Goal: Feedback & Contribution: Leave review/rating

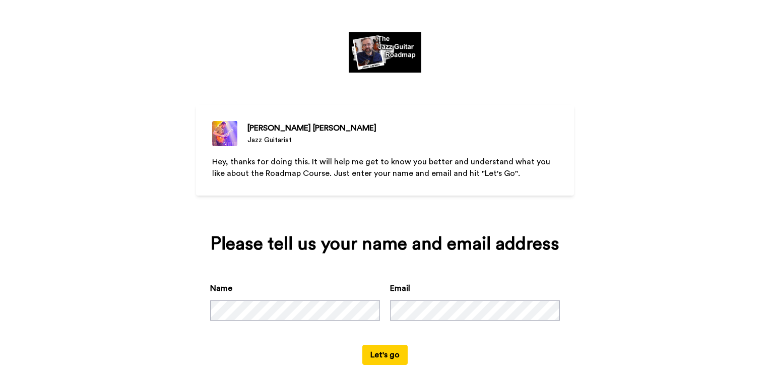
click at [373, 352] on button "Let's go" at bounding box center [384, 355] width 45 height 20
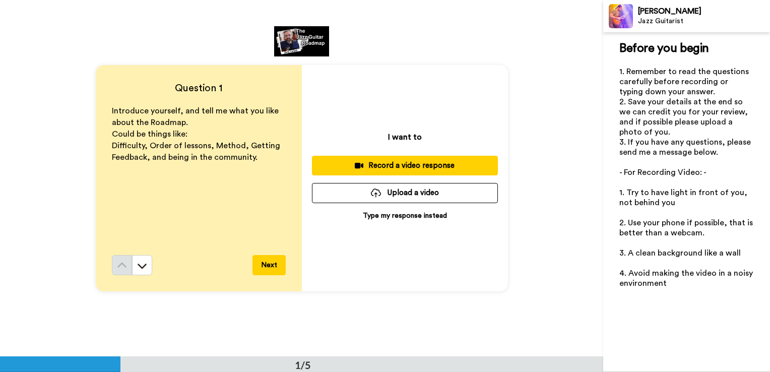
click at [350, 211] on div "I want to Record a video response Upload a video Type my response instead" at bounding box center [405, 178] width 206 height 226
click at [336, 196] on button "Upload a video" at bounding box center [405, 193] width 186 height 20
click at [137, 263] on icon at bounding box center [142, 265] width 10 height 10
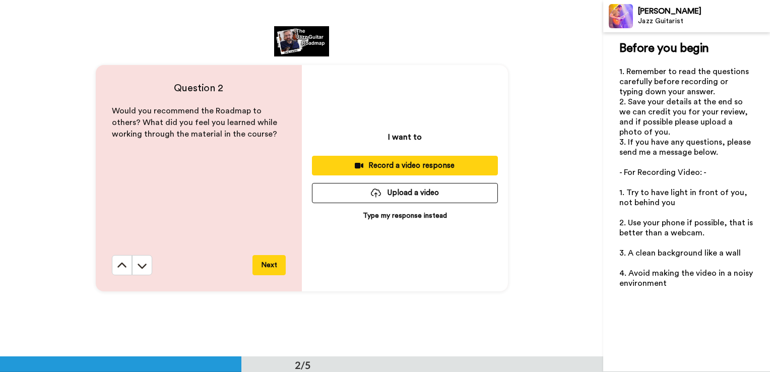
scroll to position [357, 0]
click at [123, 264] on icon at bounding box center [122, 265] width 10 height 10
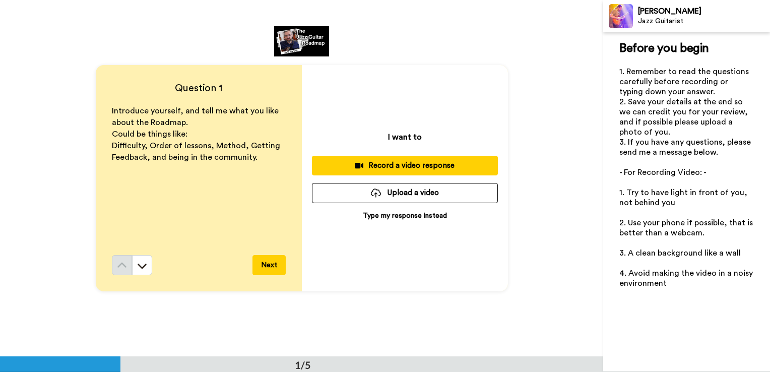
scroll to position [0, 0]
click at [358, 213] on div "I want to Record a video response Upload a video Type my response instead" at bounding box center [405, 178] width 206 height 226
click at [369, 216] on p "Type my response instead" at bounding box center [405, 216] width 84 height 10
